Goal: Find specific page/section: Find specific page/section

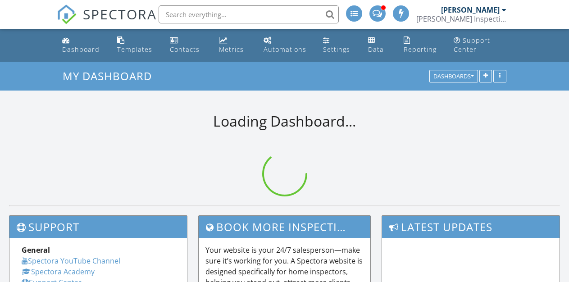
click at [259, 14] on input "text" at bounding box center [249, 14] width 180 height 18
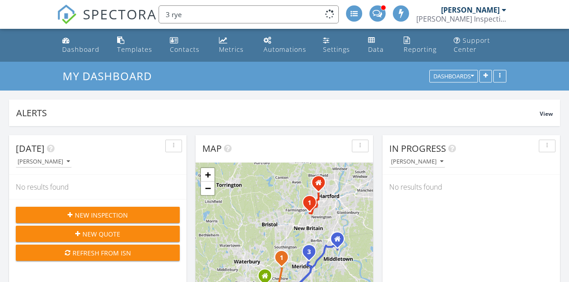
scroll to position [194, 271]
click at [220, 13] on input "3 rye ridge" at bounding box center [246, 14] width 180 height 18
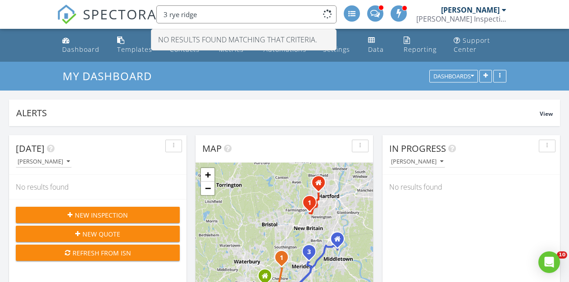
type input "3 rye ridge"
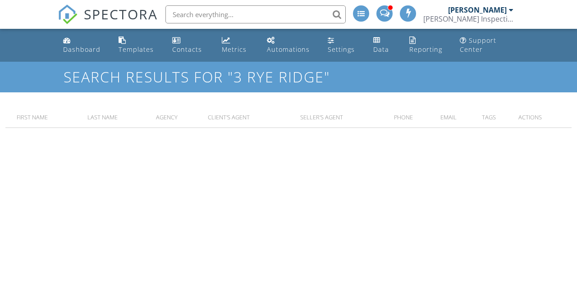
click at [220, 14] on input "text" at bounding box center [255, 14] width 180 height 18
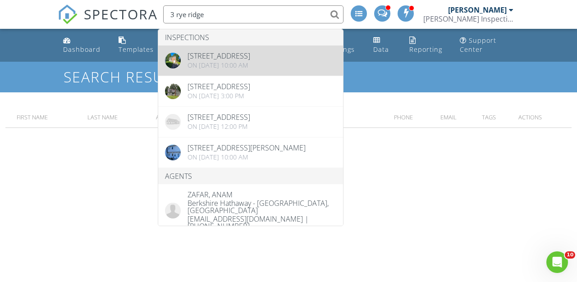
type input "3 rye ridge"
